Goal: Transaction & Acquisition: Purchase product/service

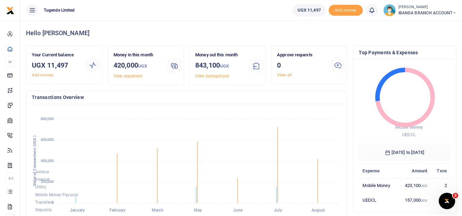
click at [433, 11] on span "IBANDA BRANCH ACCOUNT" at bounding box center [427, 13] width 58 height 6
click at [424, 27] on link "Switch accounts" at bounding box center [428, 25] width 54 height 10
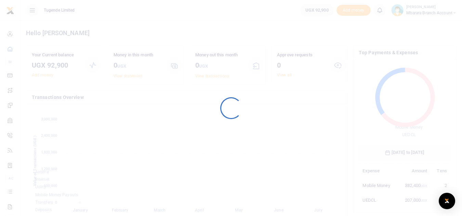
scroll to position [91, 87]
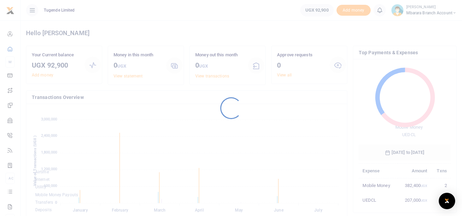
click at [224, 95] on div at bounding box center [231, 108] width 462 height 216
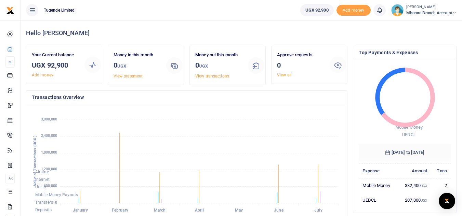
click at [224, 95] on h4 "Transactions Overview" at bounding box center [187, 98] width 310 height 8
drag, startPoint x: 0, startPoint y: 0, endPoint x: 224, endPoint y: 95, distance: 243.0
click at [224, 95] on h4 "Transactions Overview" at bounding box center [187, 98] width 310 height 8
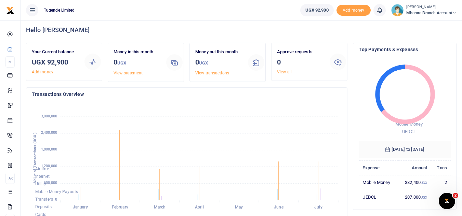
scroll to position [0, 0]
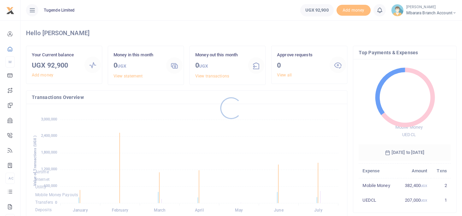
scroll to position [91, 87]
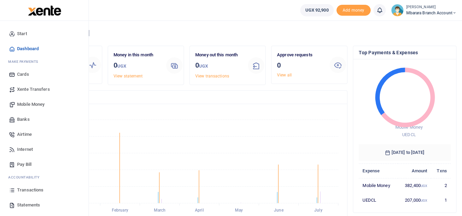
click at [31, 166] on span "Pay Bill" at bounding box center [24, 164] width 14 height 7
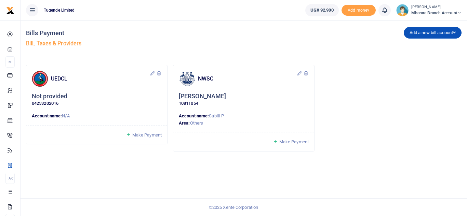
click at [285, 140] on span "Make Payment" at bounding box center [293, 141] width 29 height 5
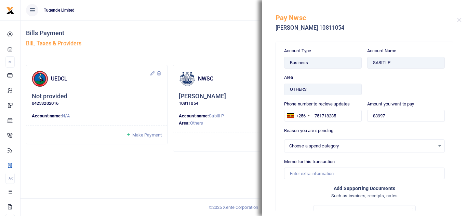
select select
click at [385, 115] on input "83997" at bounding box center [406, 116] width 78 height 12
type input "8"
type input "38,949.00"
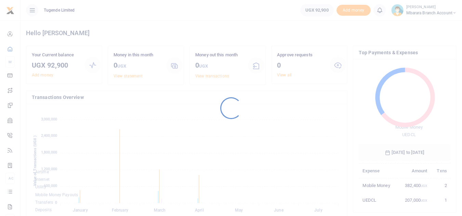
scroll to position [91, 87]
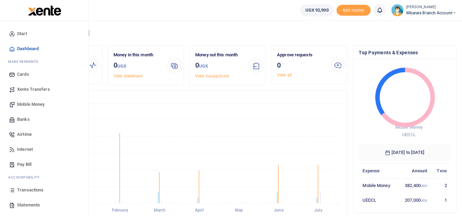
click at [33, 190] on span "Transactions" at bounding box center [30, 190] width 26 height 7
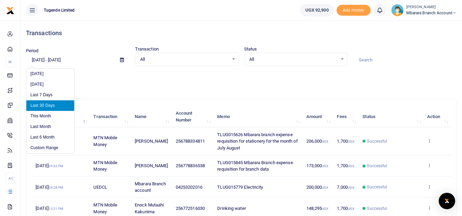
click at [37, 58] on input "[DATE] - [DATE]" at bounding box center [70, 60] width 88 height 12
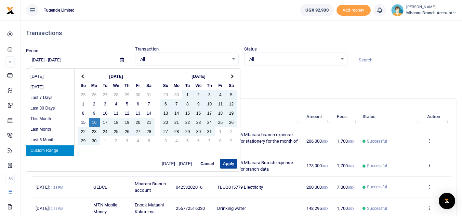
type input "[DATE] - [DATE]"
click at [229, 167] on button "Apply" at bounding box center [228, 164] width 17 height 10
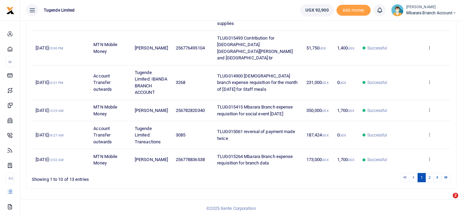
scroll to position [218, 0]
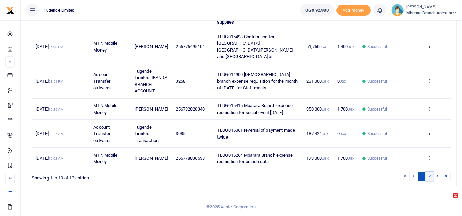
click at [430, 175] on link "2" at bounding box center [429, 176] width 8 height 9
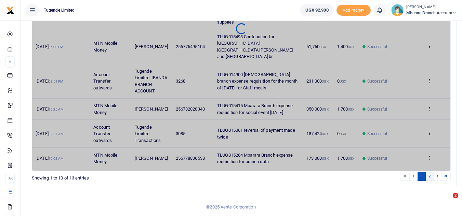
scroll to position [15, 0]
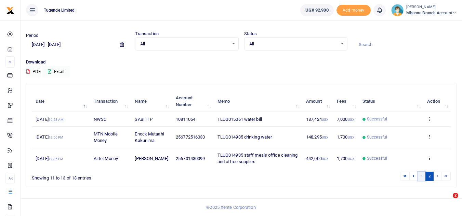
click at [421, 176] on link "1" at bounding box center [421, 176] width 8 height 9
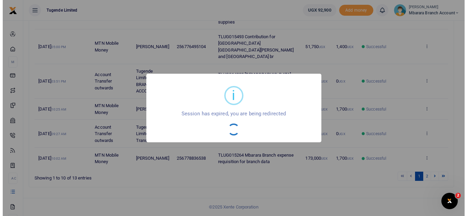
scroll to position [205, 0]
